Goal: Use online tool/utility: Utilize a website feature to perform a specific function

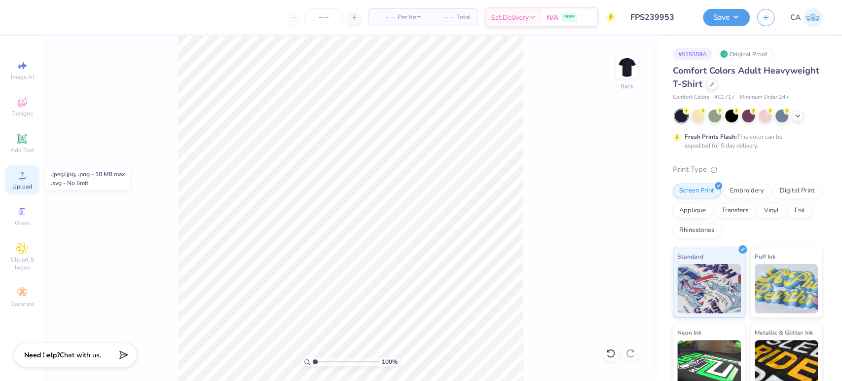
click at [15, 178] on div "Upload" at bounding box center [22, 179] width 35 height 29
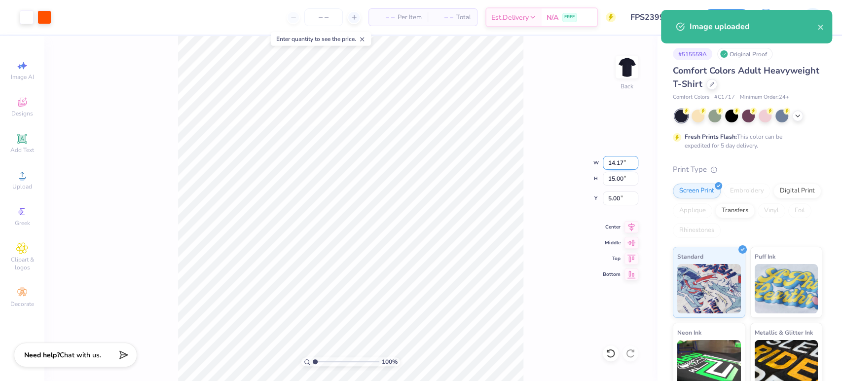
click at [610, 163] on input "14.17" at bounding box center [621, 163] width 36 height 14
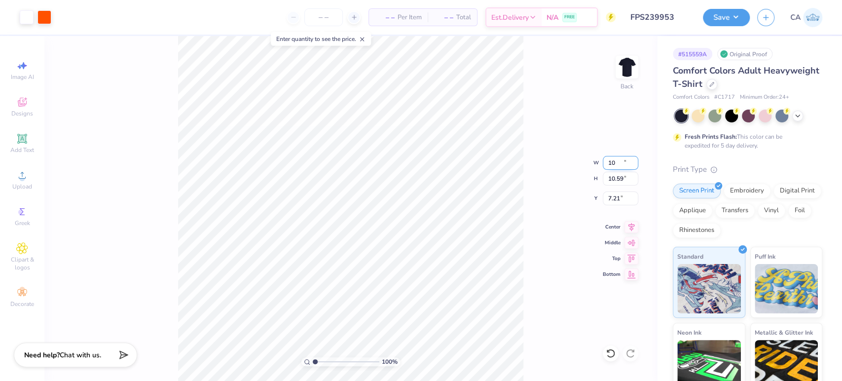
type input "10.00"
type input "10.59"
type input "7.21"
click at [614, 189] on div "100 % Back W 10.00 10.00 " H 10.59 10.59 " Y 7.21 7.21 " Center Middle Top Bott…" at bounding box center [350, 208] width 613 height 345
click at [617, 202] on input "7.21" at bounding box center [621, 198] width 36 height 14
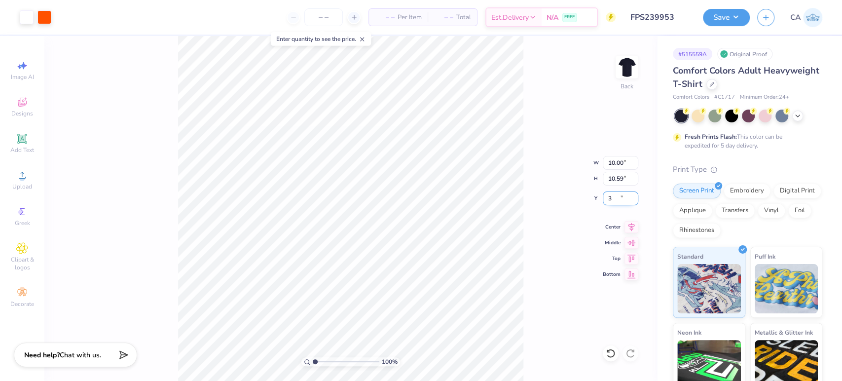
type input "3.00"
click at [722, 15] on button "Save" at bounding box center [726, 15] width 47 height 17
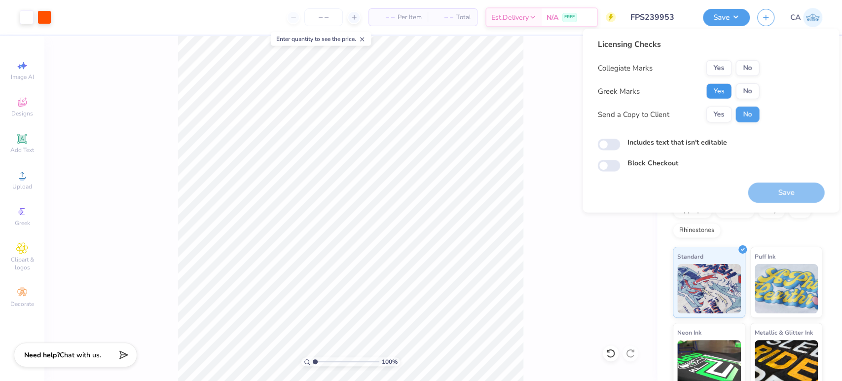
click at [720, 93] on button "Yes" at bounding box center [719, 91] width 26 height 16
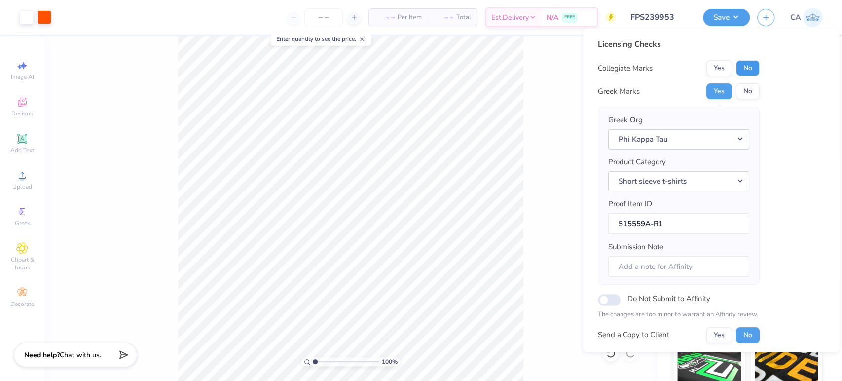
click at [758, 68] on button "No" at bounding box center [748, 68] width 24 height 16
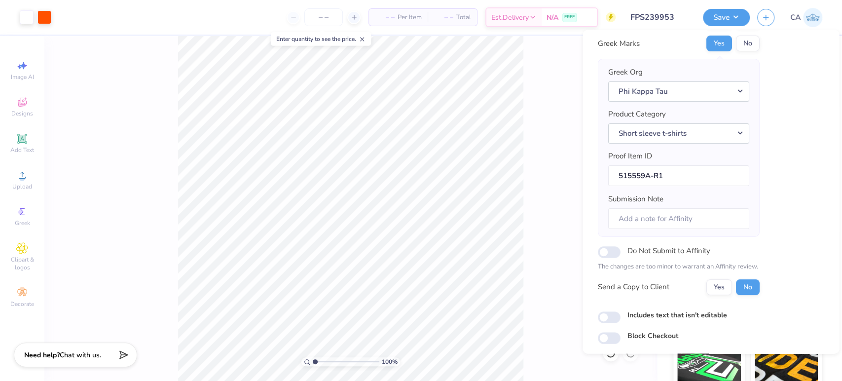
scroll to position [79, 0]
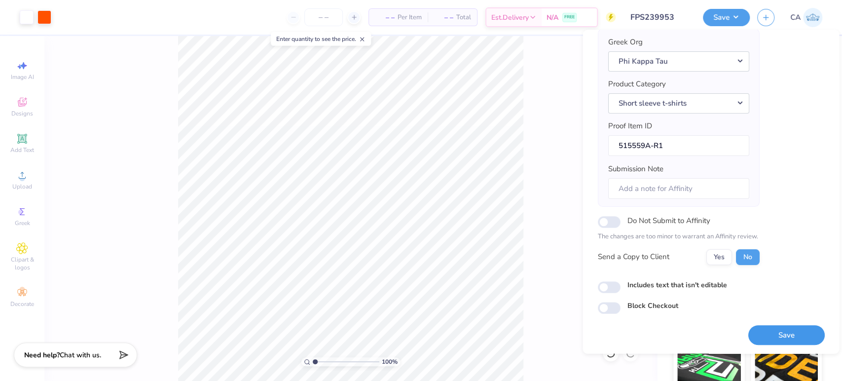
click at [752, 331] on button "Save" at bounding box center [786, 335] width 76 height 20
